Goal: Information Seeking & Learning: Check status

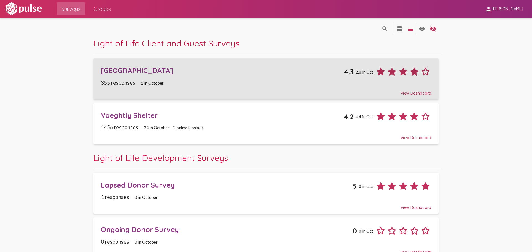
click at [158, 79] on span "[GEOGRAPHIC_DATA] 4.3 2.8 in Oct 355 responses 1 in October View Dashboard" at bounding box center [266, 78] width 330 height 33
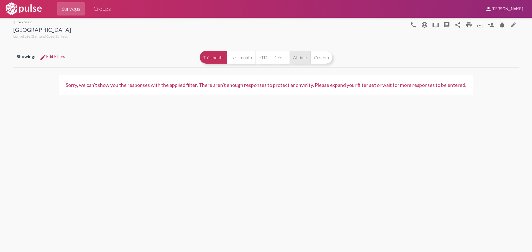
click at [300, 60] on button "All time" at bounding box center [299, 57] width 21 height 13
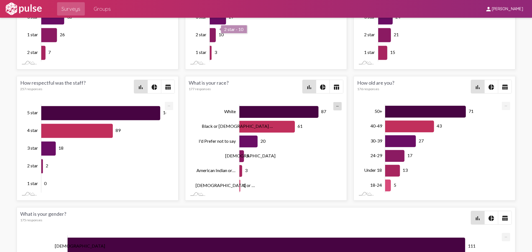
scroll to position [0, 0]
click at [65, 9] on span "Surveys" at bounding box center [70, 9] width 19 height 10
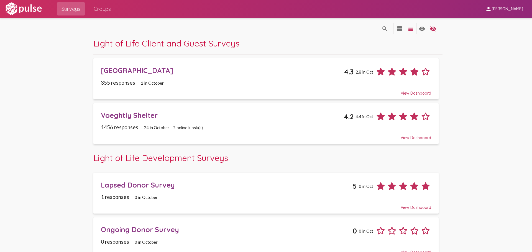
click at [130, 109] on div "Voeghtly Shelter 4.2 4.4 in Oct" at bounding box center [266, 114] width 330 height 15
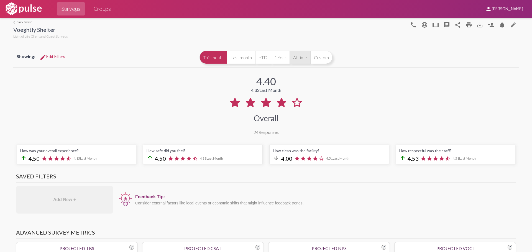
drag, startPoint x: 292, startPoint y: 61, endPoint x: 292, endPoint y: 56, distance: 4.2
click at [292, 56] on button "All time" at bounding box center [299, 57] width 21 height 13
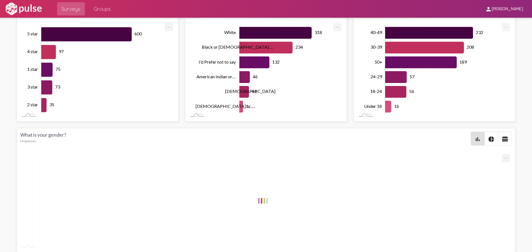
scroll to position [1109, 0]
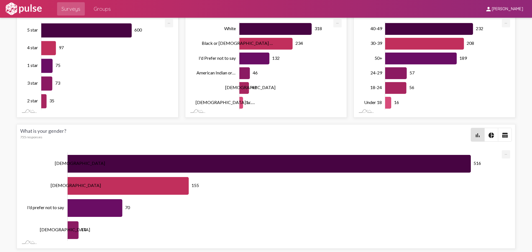
click at [67, 5] on span "Surveys" at bounding box center [70, 9] width 19 height 10
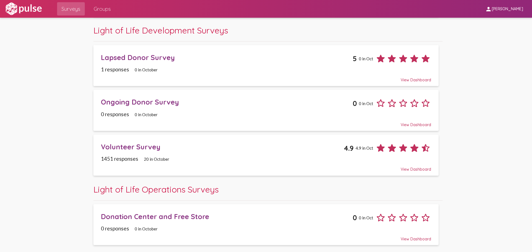
scroll to position [194, 0]
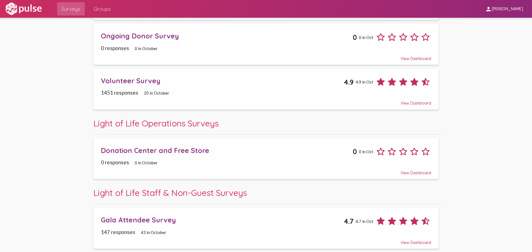
click at [133, 87] on div "Volunteer Survey 4.9 4.9 in Oct" at bounding box center [266, 79] width 330 height 15
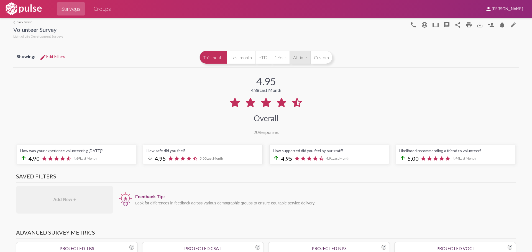
click at [302, 57] on button "All time" at bounding box center [299, 57] width 21 height 13
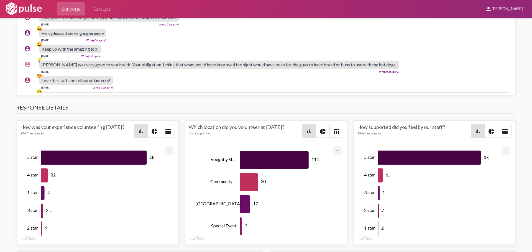
scroll to position [840, 0]
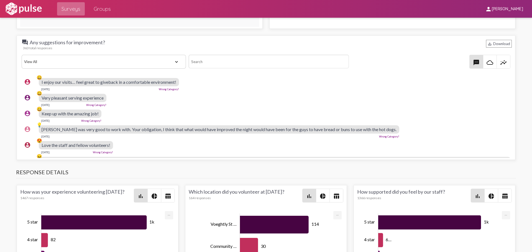
click at [79, 7] on span "Surveys" at bounding box center [70, 9] width 19 height 10
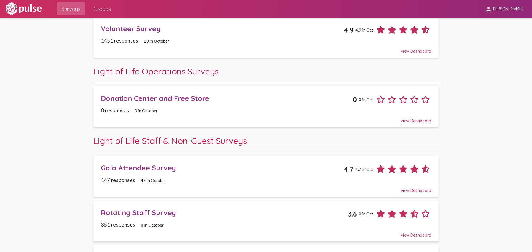
scroll to position [258, 0]
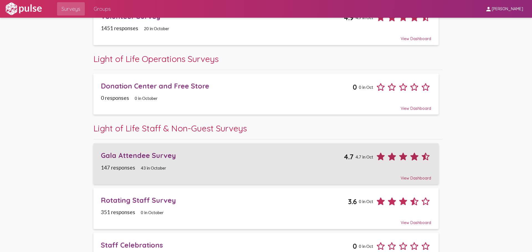
click at [155, 153] on div "Gala Attendee Survey" at bounding box center [222, 155] width 243 height 9
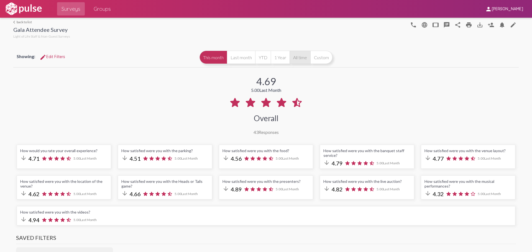
click at [297, 57] on button "All time" at bounding box center [299, 57] width 21 height 13
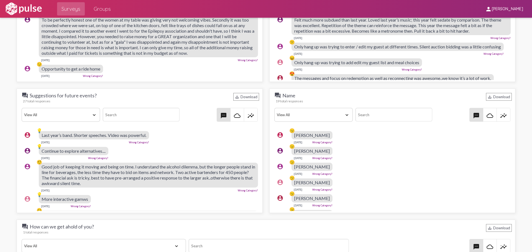
scroll to position [711, 0]
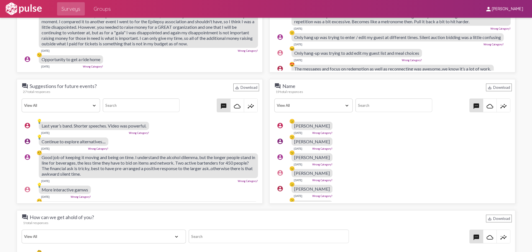
drag, startPoint x: 261, startPoint y: 100, endPoint x: 262, endPoint y: 89, distance: 12.0
click at [262, 89] on div "question_answer Why did you leave early? save_alt Download 3 total responses Vi…" at bounding box center [265, 142] width 505 height 394
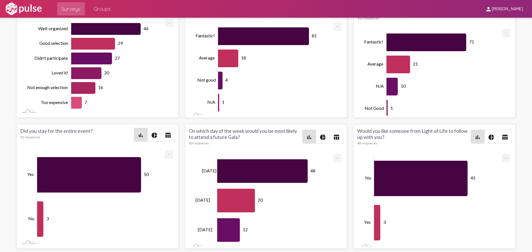
scroll to position [2, 0]
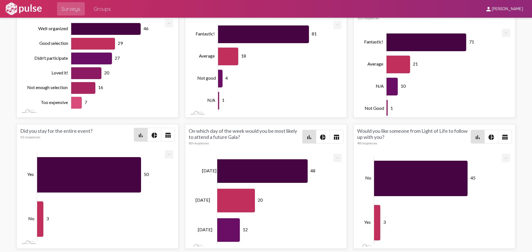
click at [55, 11] on div "Surveys Groups" at bounding box center [84, 9] width 63 height 18
click at [69, 9] on span "Surveys" at bounding box center [70, 9] width 19 height 10
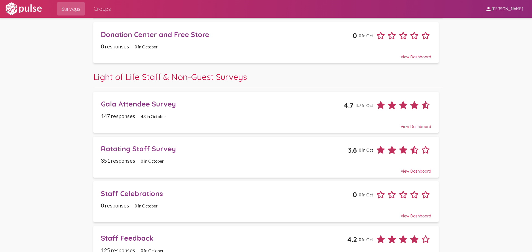
scroll to position [329, 0]
